Goal: Task Accomplishment & Management: Use online tool/utility

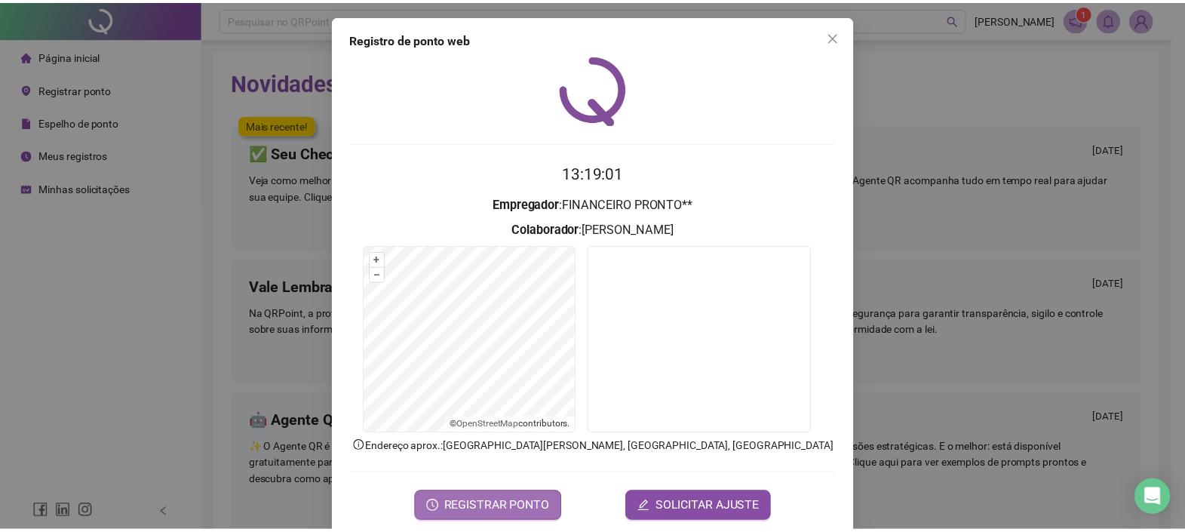
scroll to position [23, 0]
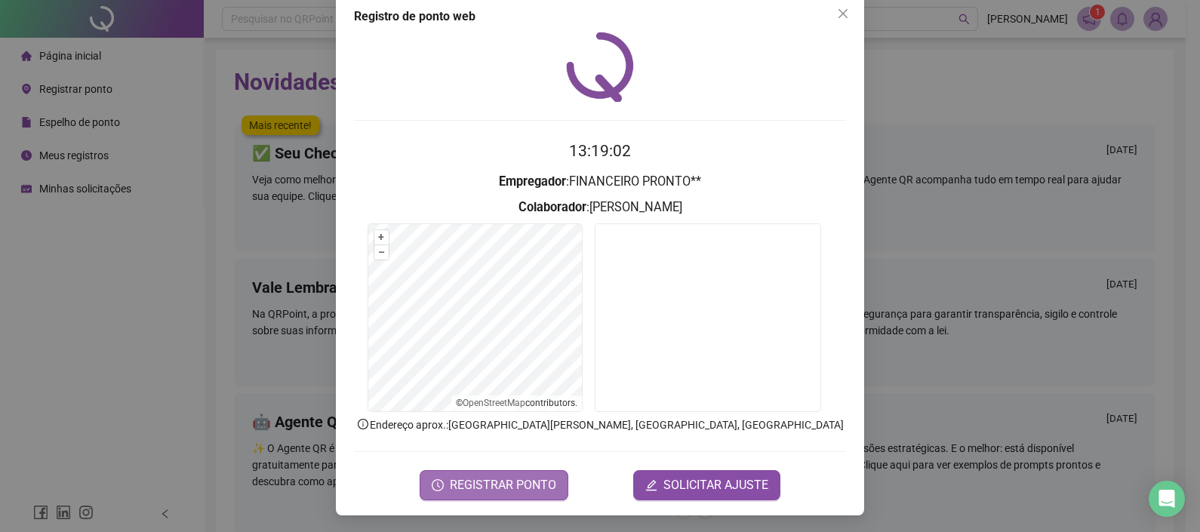
click at [505, 490] on span "REGISTRAR PONTO" at bounding box center [503, 485] width 106 height 18
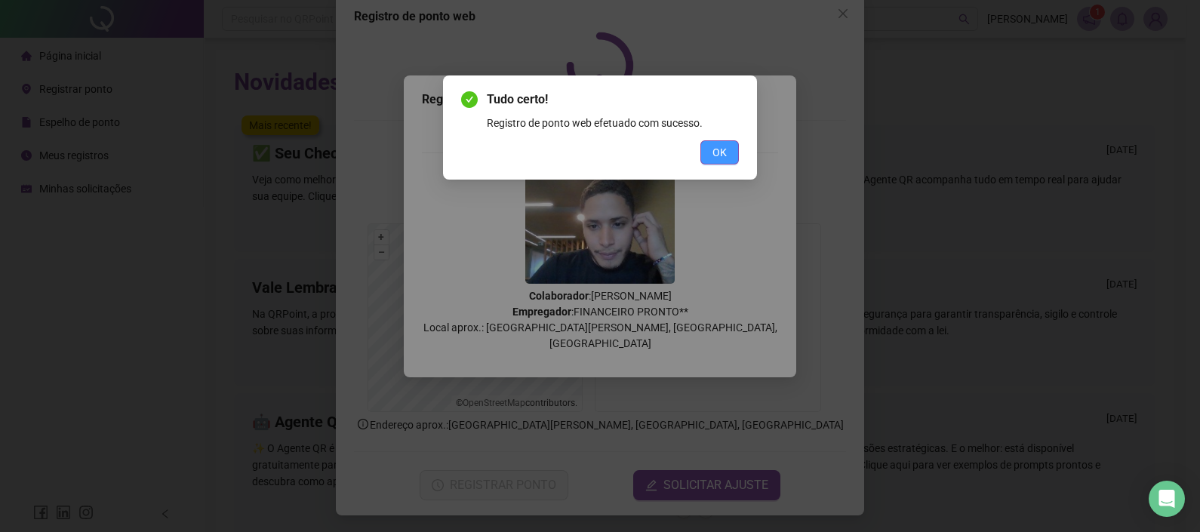
drag, startPoint x: 712, startPoint y: 168, endPoint x: 729, endPoint y: 155, distance: 21.4
click at [720, 161] on div "Tudo certo! Registro de ponto web efetuado com sucesso. OK" at bounding box center [600, 127] width 314 height 104
click at [729, 155] on button "OK" at bounding box center [719, 152] width 38 height 24
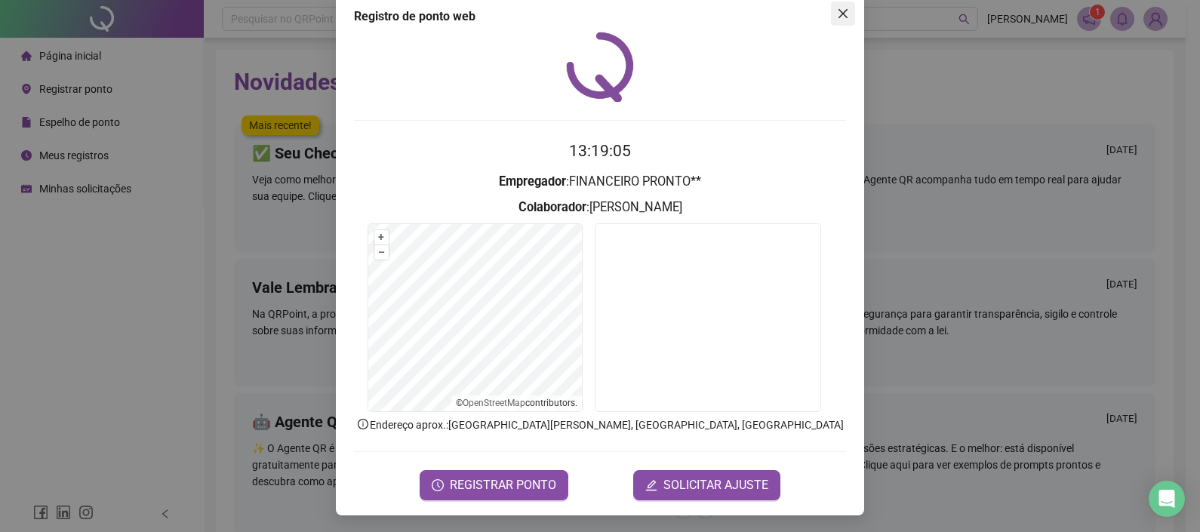
click at [838, 14] on icon "close" at bounding box center [842, 13] width 9 height 9
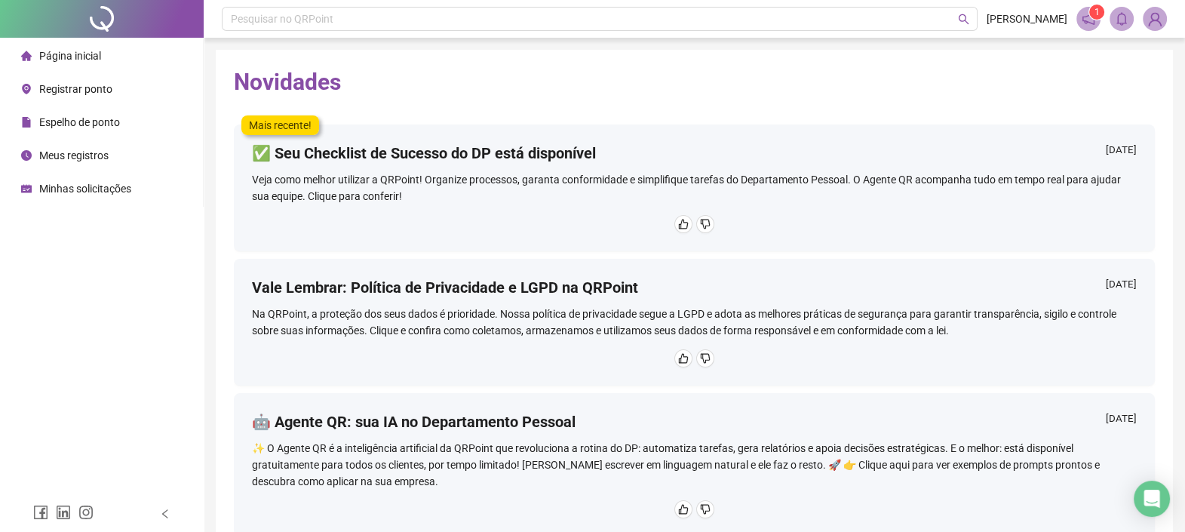
click at [92, 85] on span "Registrar ponto" at bounding box center [75, 89] width 73 height 12
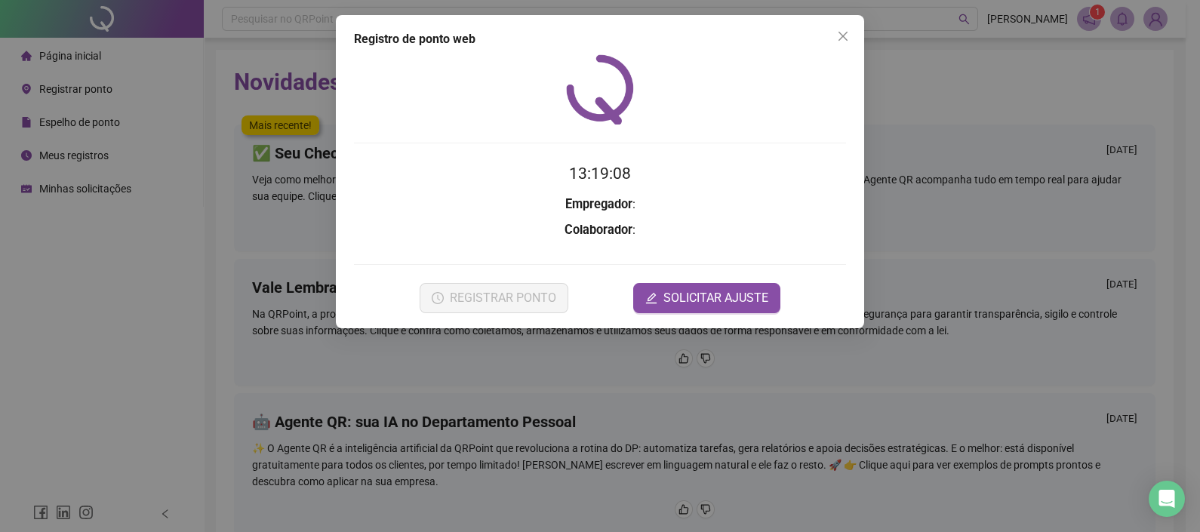
click at [827, 31] on div "Registro de ponto web" at bounding box center [600, 39] width 492 height 18
click at [819, 35] on div "Registro de ponto web" at bounding box center [600, 39] width 492 height 18
click at [854, 30] on div "Registro de ponto web 13:19:09 Empregador : Colaborador : REGISTRAR PONTO SOLIC…" at bounding box center [600, 171] width 528 height 313
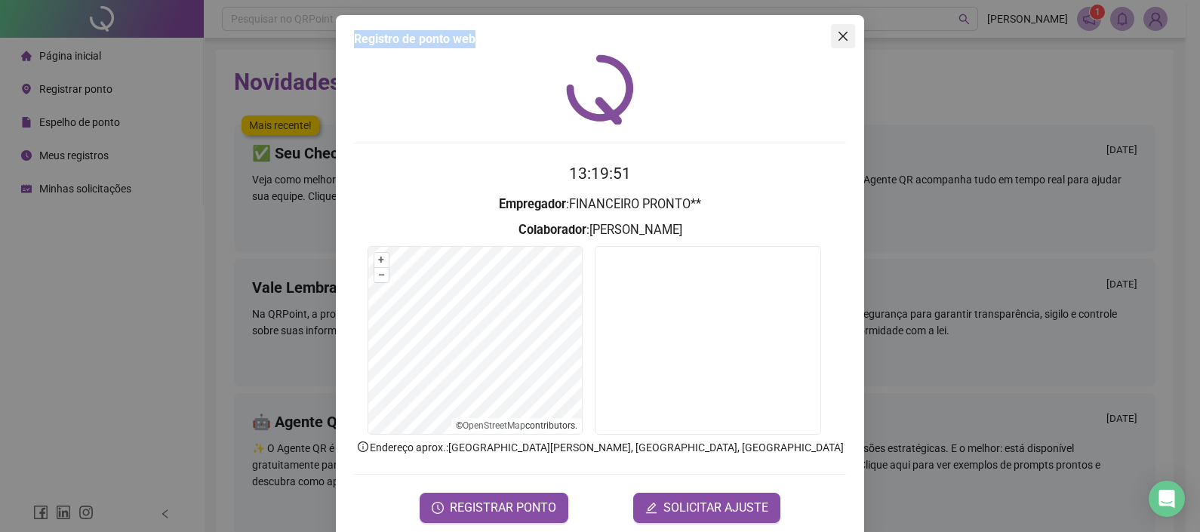
click at [831, 35] on span "Close" at bounding box center [843, 36] width 24 height 12
